Goal: Task Accomplishment & Management: Complete application form

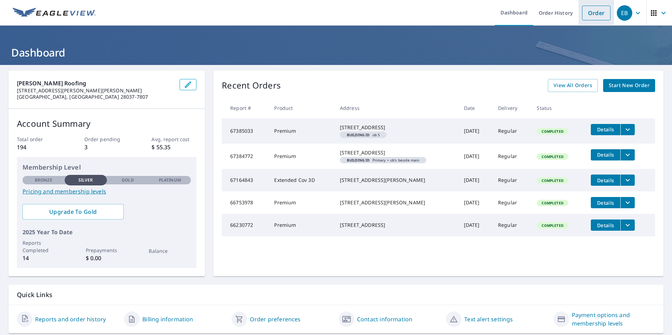
click at [585, 12] on link "Order" at bounding box center [596, 13] width 28 height 15
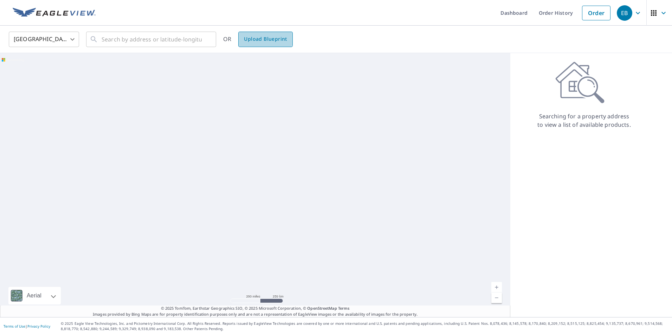
click at [257, 36] on span "Upload Blueprint" at bounding box center [265, 39] width 43 height 9
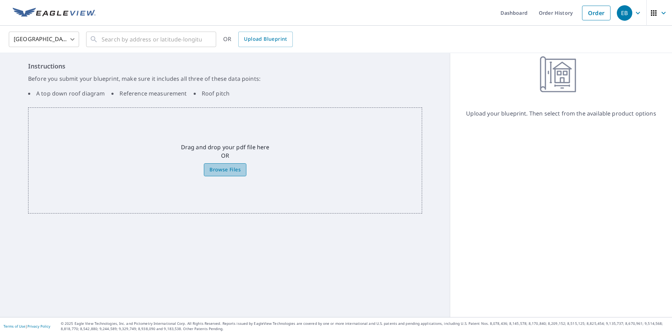
click at [224, 171] on span "Browse Files" at bounding box center [225, 170] width 31 height 9
click at [0, 0] on input "Browse Files" at bounding box center [0, 0] width 0 height 0
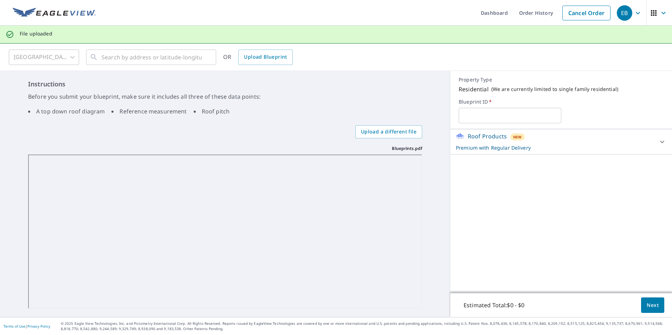
click at [512, 120] on input "text" at bounding box center [510, 116] width 102 height 20
type input "1"
click at [660, 143] on icon at bounding box center [662, 142] width 8 height 8
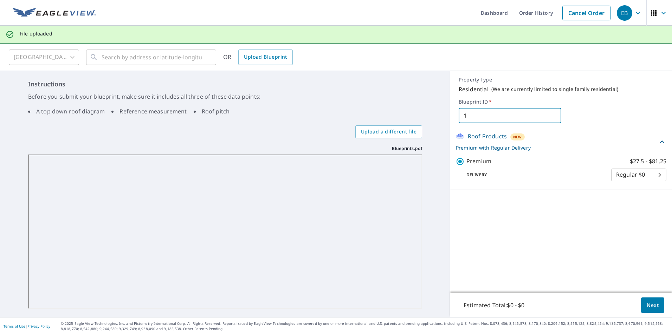
click at [516, 118] on input "1" at bounding box center [510, 116] width 102 height 20
click at [473, 101] on label "Blueprint ID   *" at bounding box center [561, 102] width 205 height 6
click at [648, 312] on button "Next" at bounding box center [652, 306] width 23 height 16
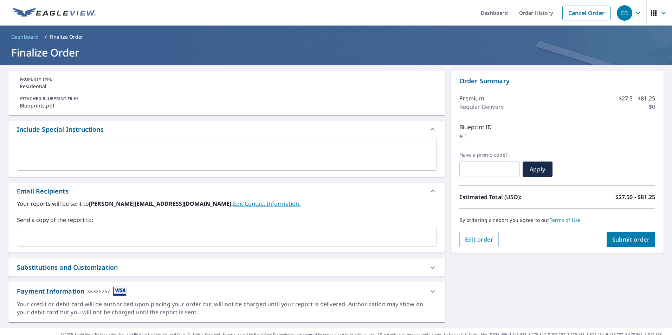
scroll to position [11, 0]
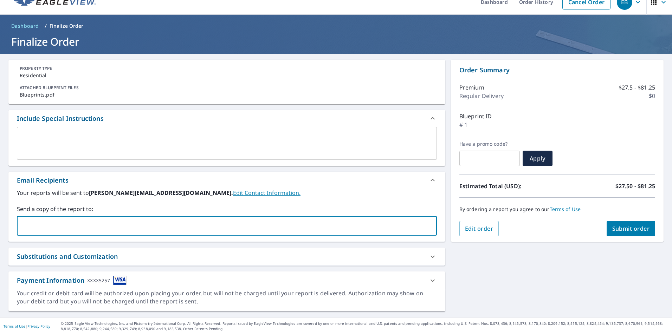
click at [168, 231] on input "text" at bounding box center [221, 225] width 403 height 13
click at [613, 227] on span "Submit order" at bounding box center [632, 229] width 38 height 8
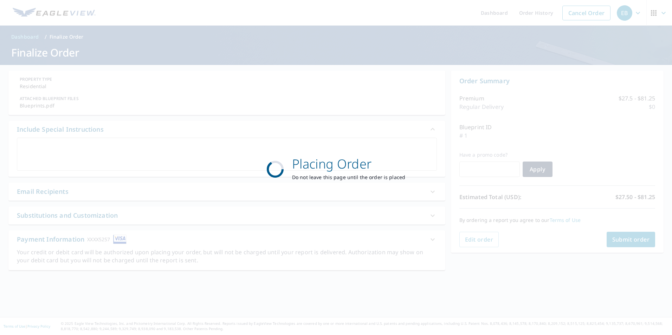
scroll to position [0, 0]
